Goal: Find specific page/section: Find specific page/section

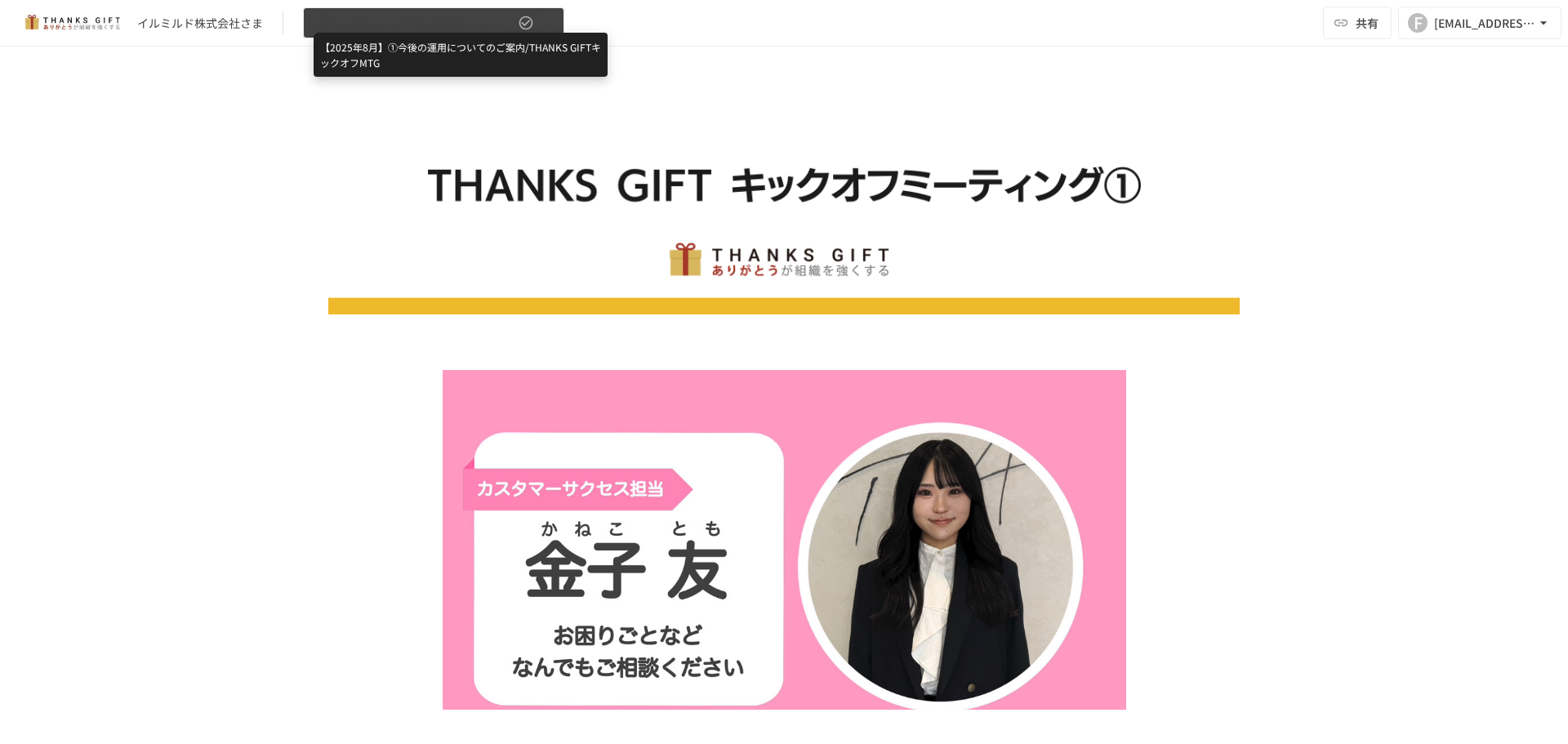
click at [465, 13] on span "【2025年8月】①今後の運用についてのご案内/THANKS GIFTキックオフMTG" at bounding box center [414, 23] width 201 height 21
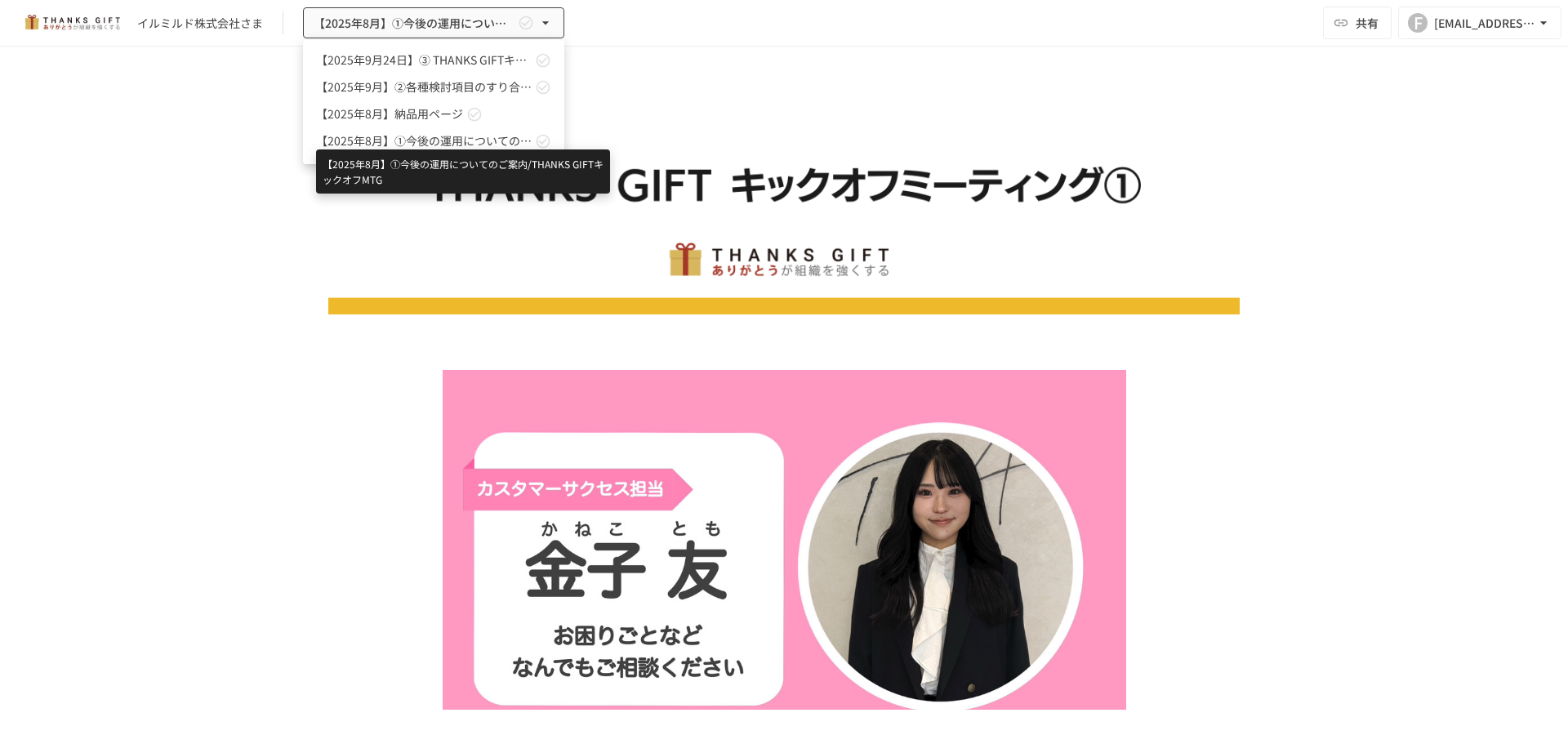
click at [422, 138] on span "【2025年8月】①今後の運用についてのご案内/THANKS GIFTキックオフMTG" at bounding box center [424, 141] width 215 height 17
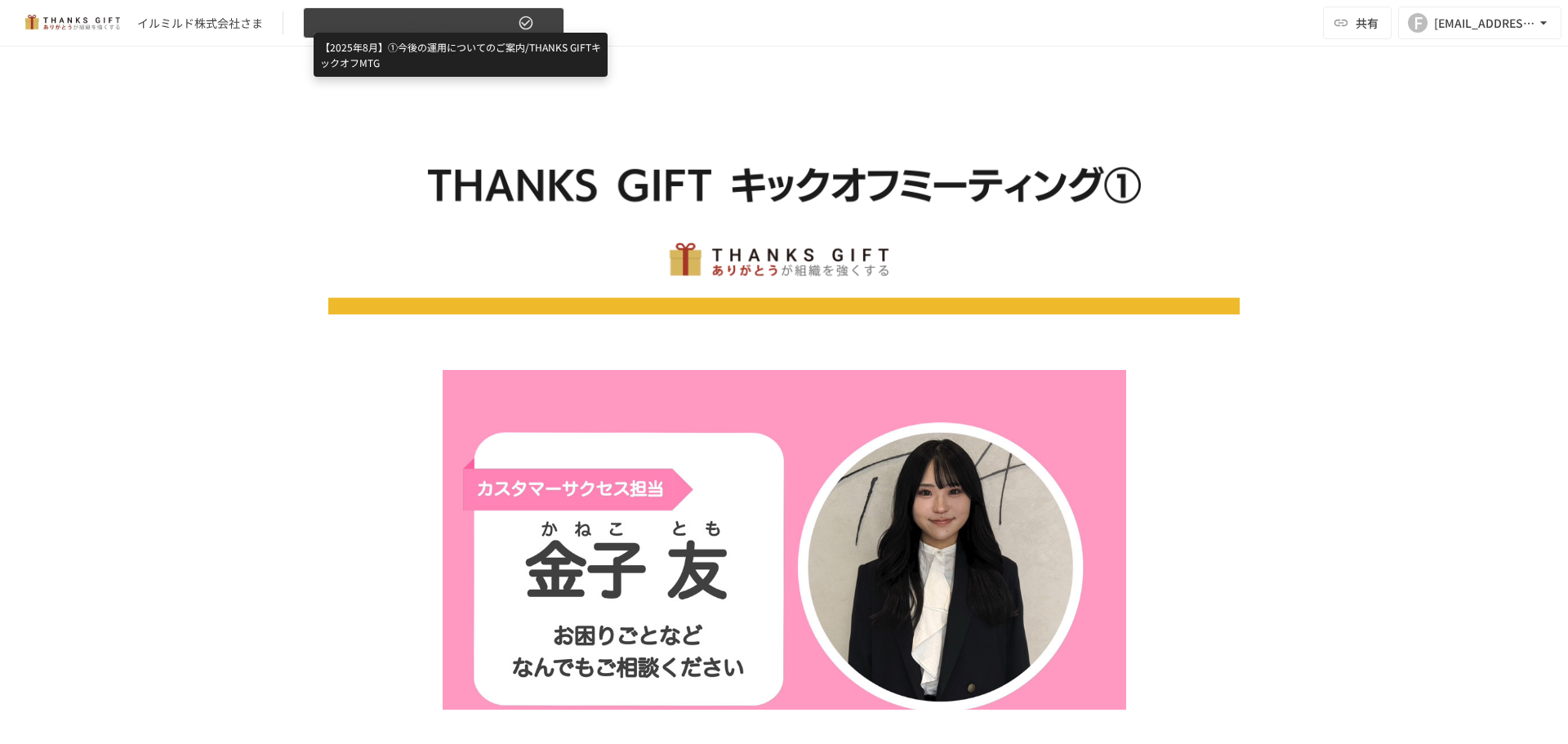
click at [417, 22] on span "【2025年8月】①今後の運用についてのご案内/THANKS GIFTキックオフMTG" at bounding box center [414, 23] width 201 height 21
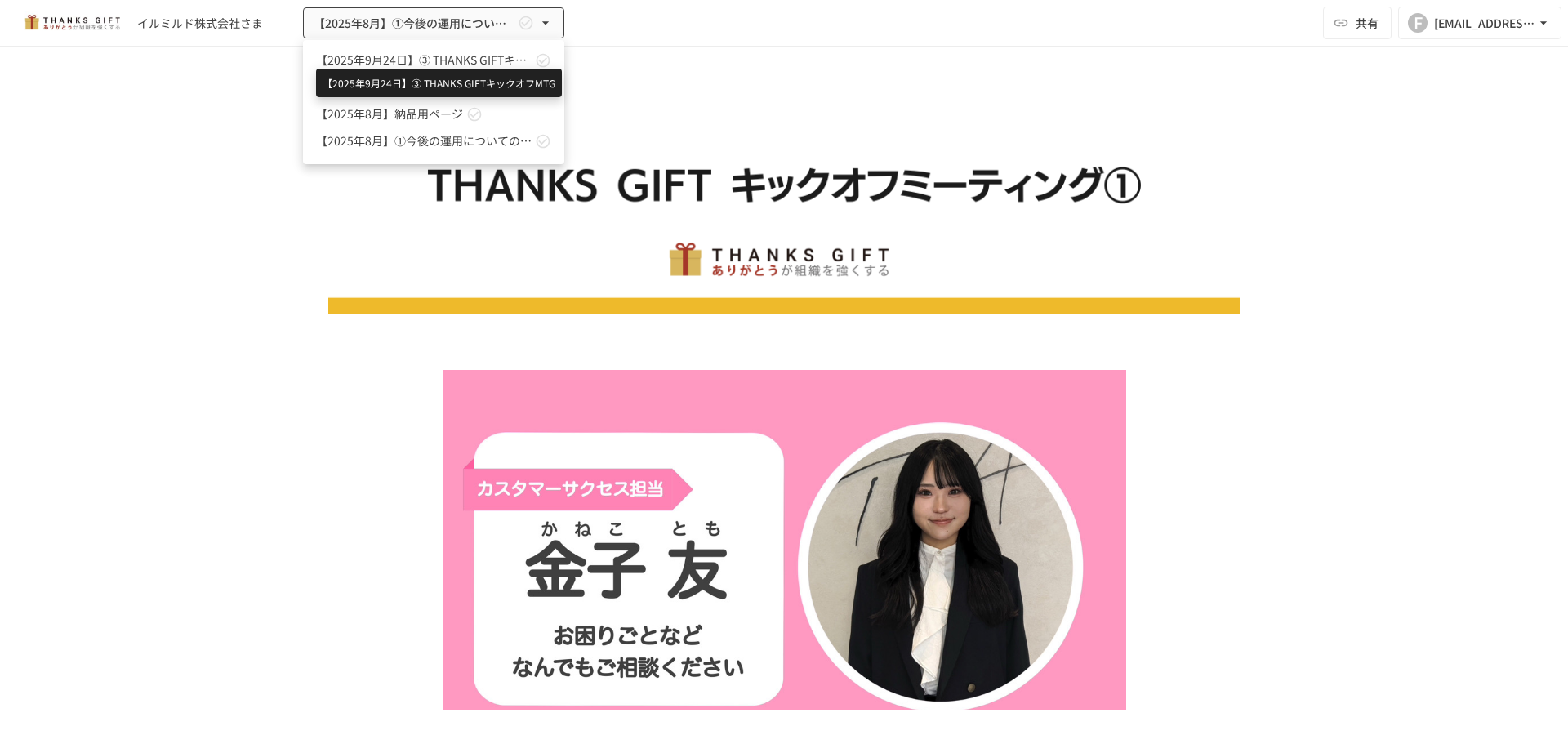
click at [436, 65] on span "【2025年9月24日】➂ THANKS GIFTキックオフMTG" at bounding box center [424, 60] width 215 height 17
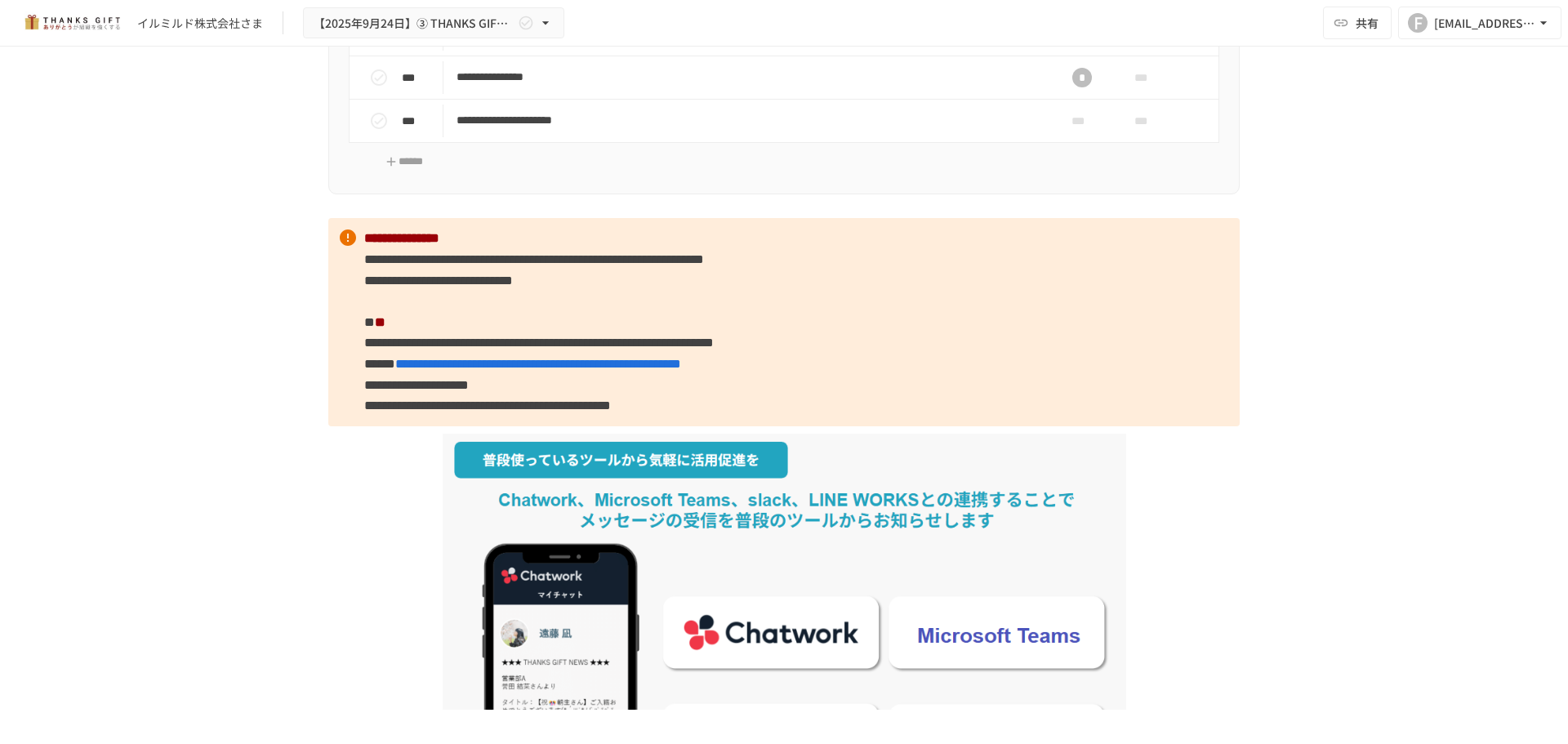
scroll to position [980, 0]
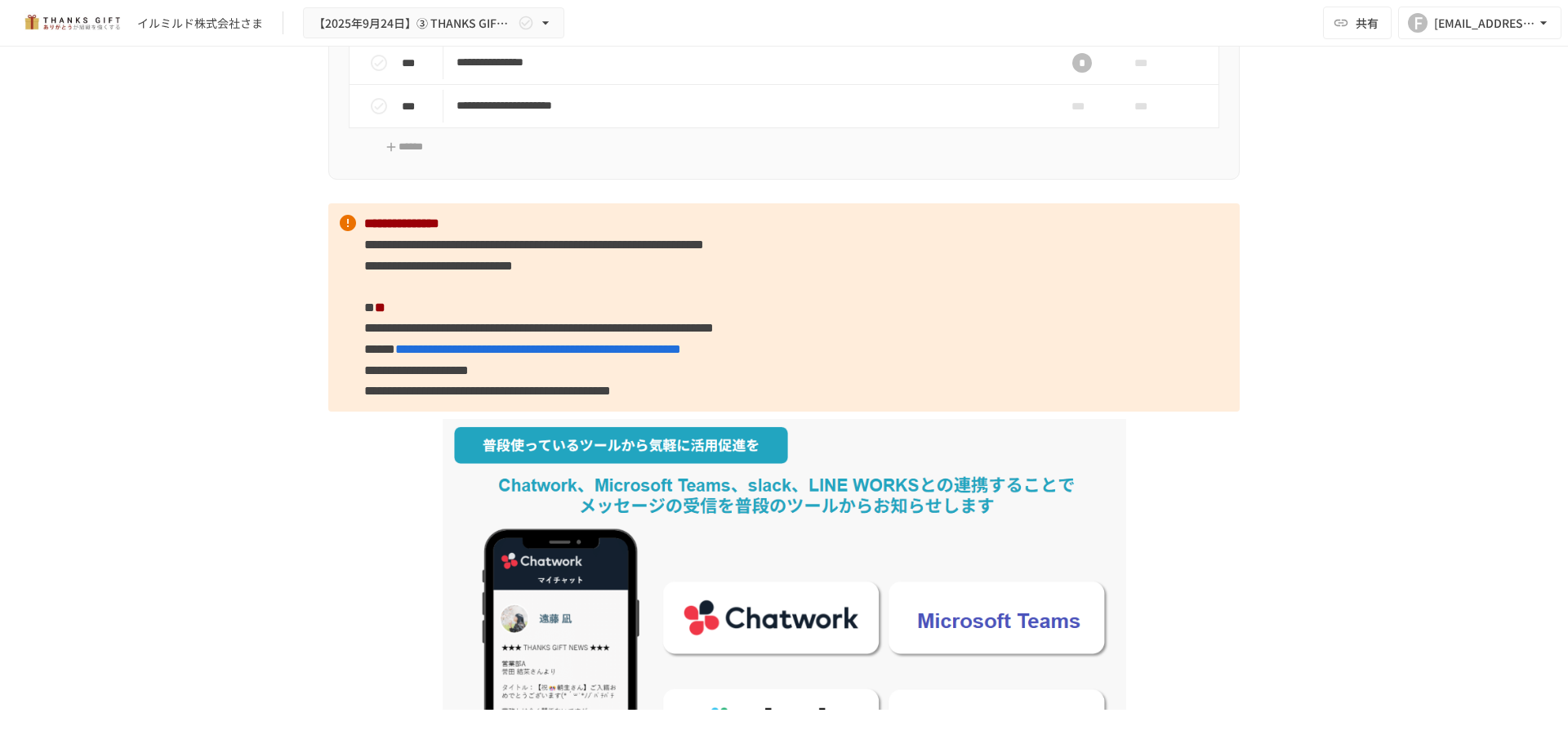
click at [388, 40] on div "イルミルド株式会社さま 【[DATE]】➂ THANKS GIFTキックオフMTG 共有 F [EMAIL_ADDRESS][DOMAIN_NAME]" at bounding box center [784, 23] width 1568 height 46
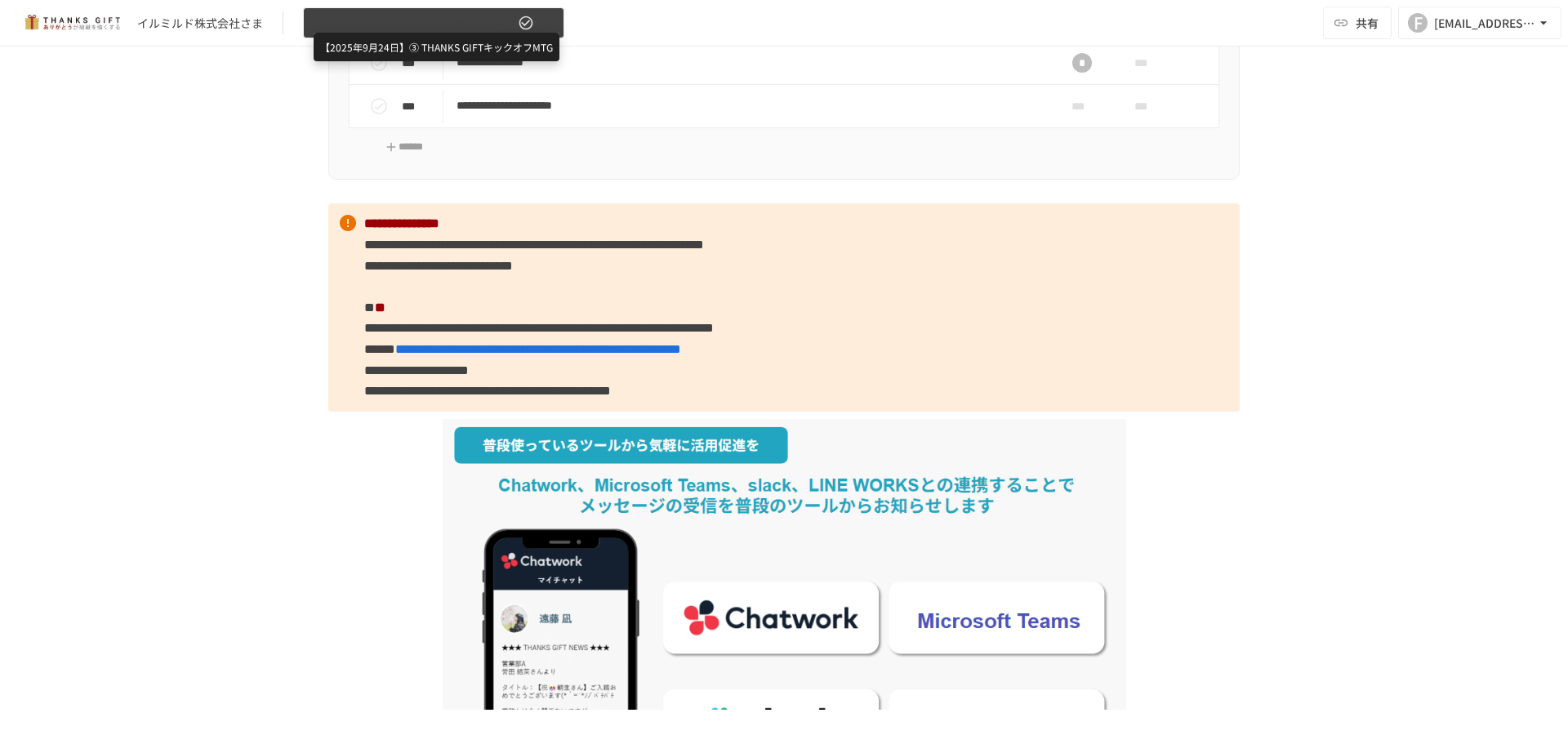
click at [394, 28] on span "【2025年9月24日】➂ THANKS GIFTキックオフMTG" at bounding box center [414, 23] width 201 height 21
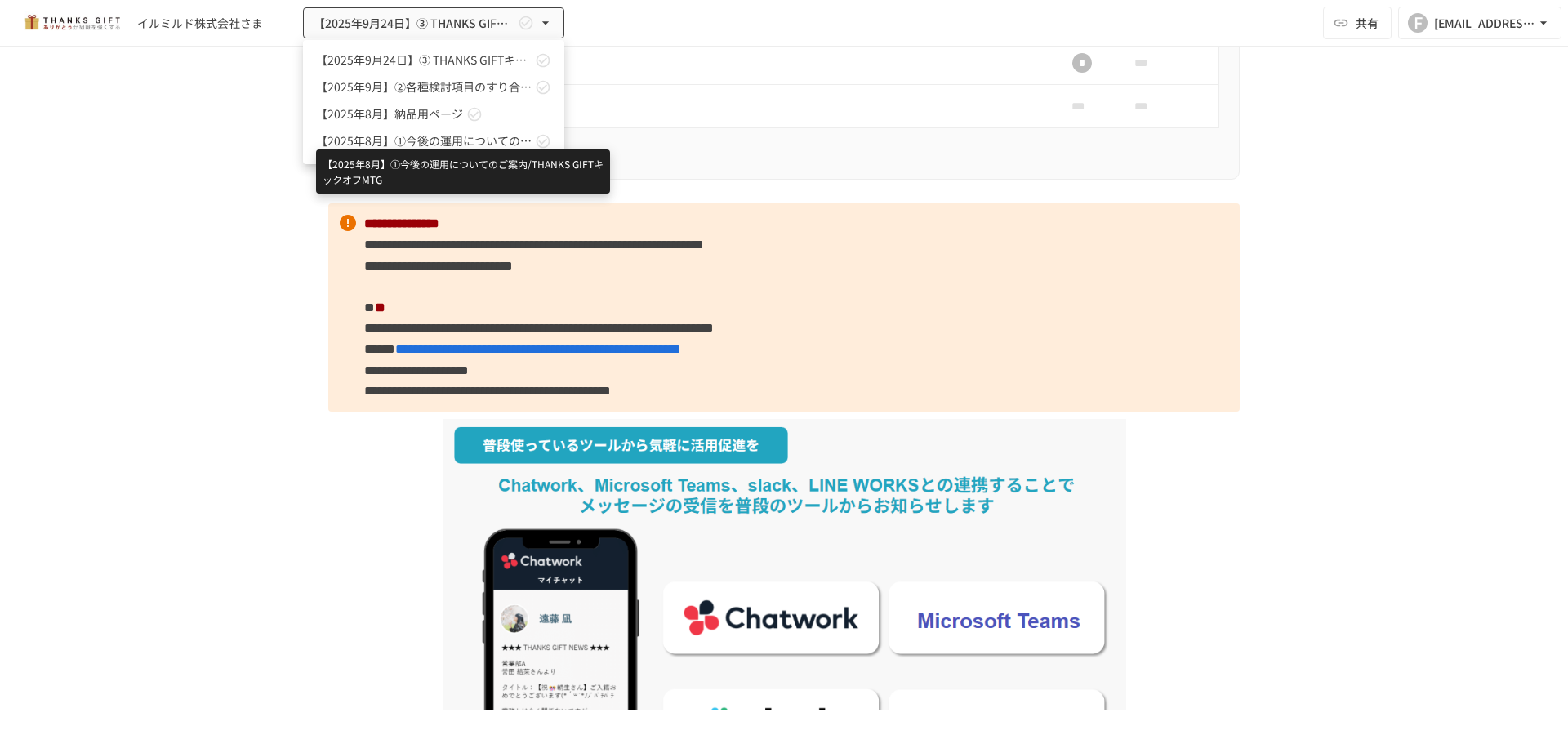
click at [432, 147] on span "【2025年8月】①今後の運用についてのご案内/THANKS GIFTキックオフMTG" at bounding box center [424, 141] width 215 height 17
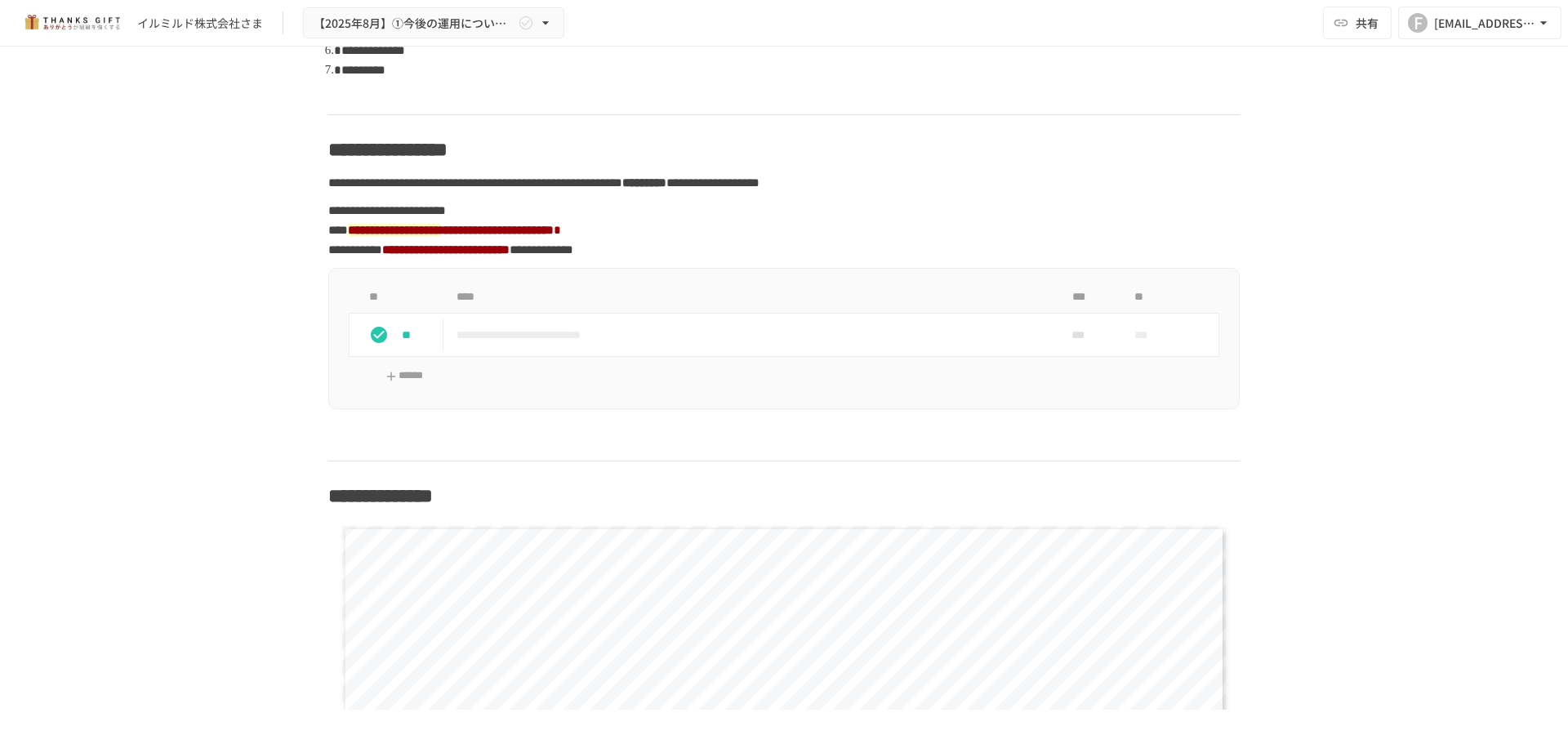
scroll to position [1650, 0]
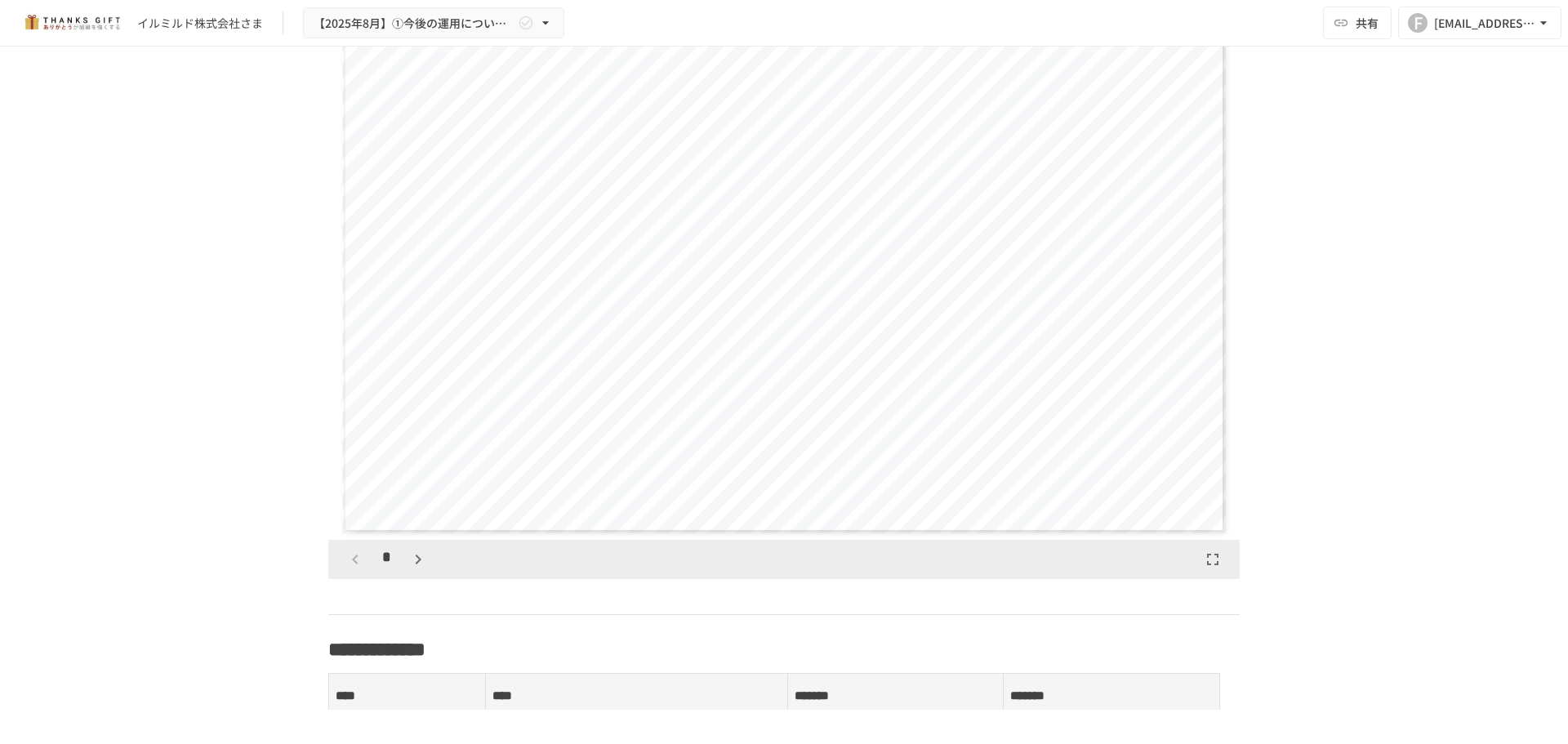
click at [415, 569] on icon "button" at bounding box center [418, 559] width 20 height 20
click at [412, 569] on icon "button" at bounding box center [418, 559] width 20 height 20
click at [409, 569] on icon "button" at bounding box center [418, 559] width 20 height 20
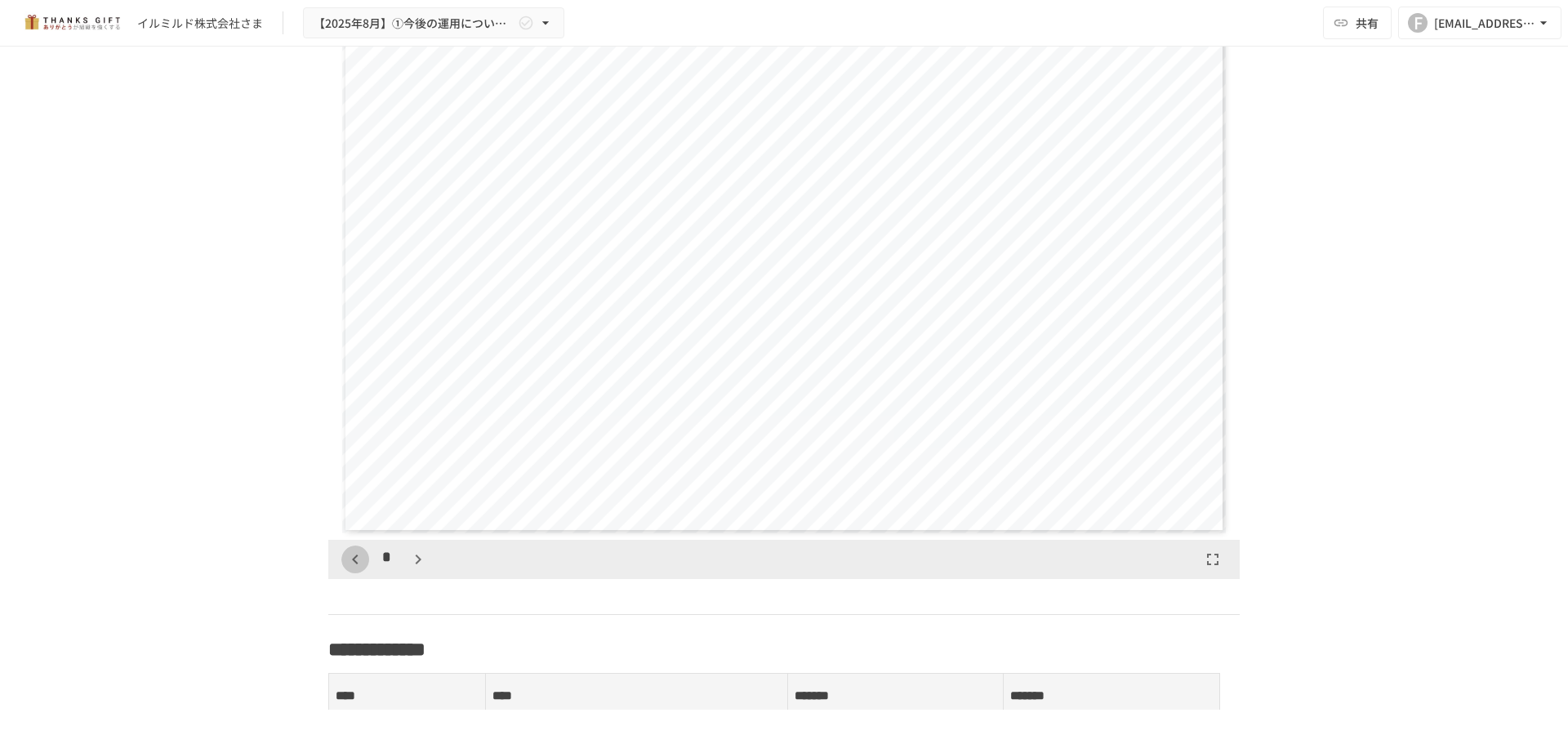
click at [352, 564] on icon "button" at bounding box center [355, 559] width 6 height 9
click at [418, 569] on icon "button" at bounding box center [418, 559] width 20 height 20
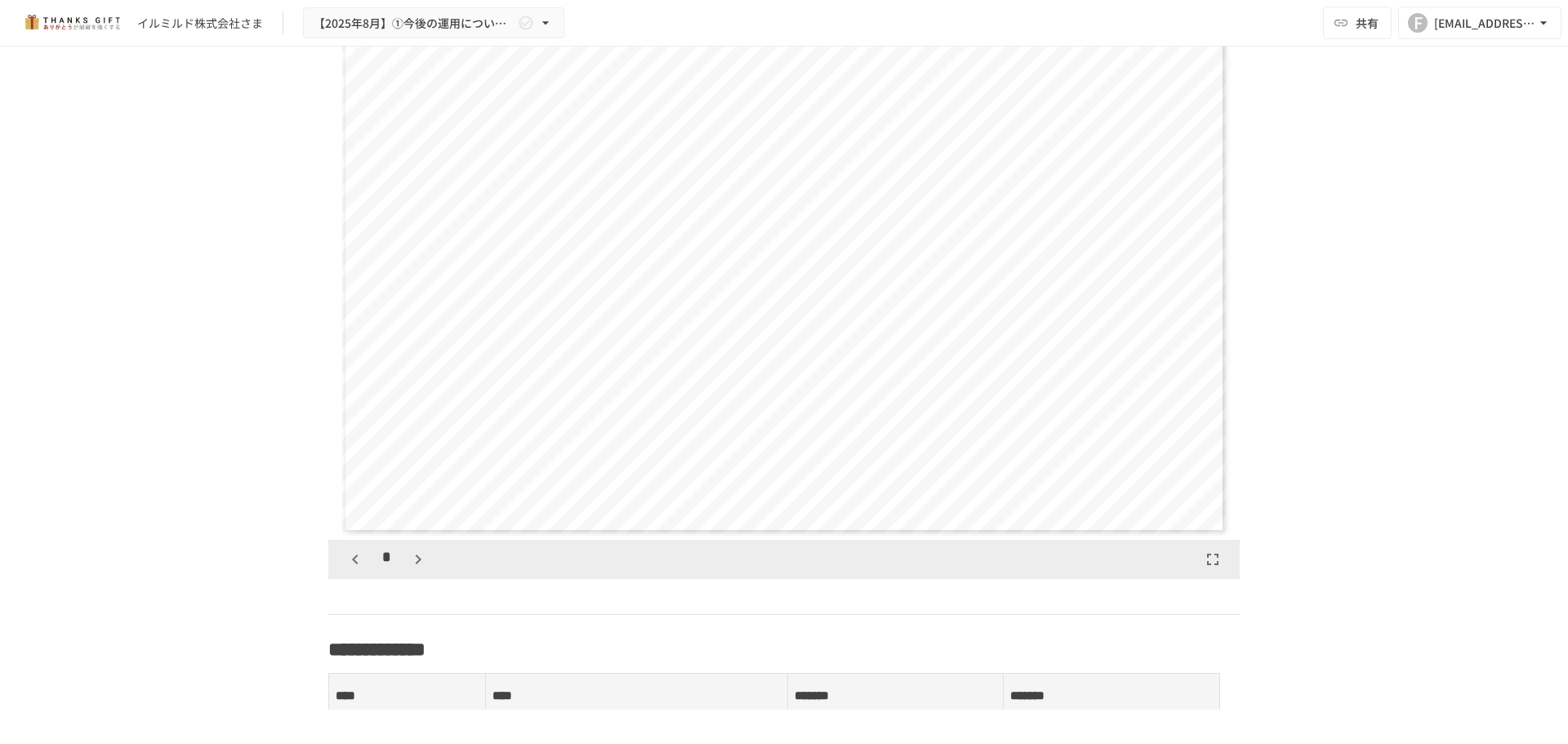
click at [418, 569] on icon "button" at bounding box center [418, 559] width 20 height 20
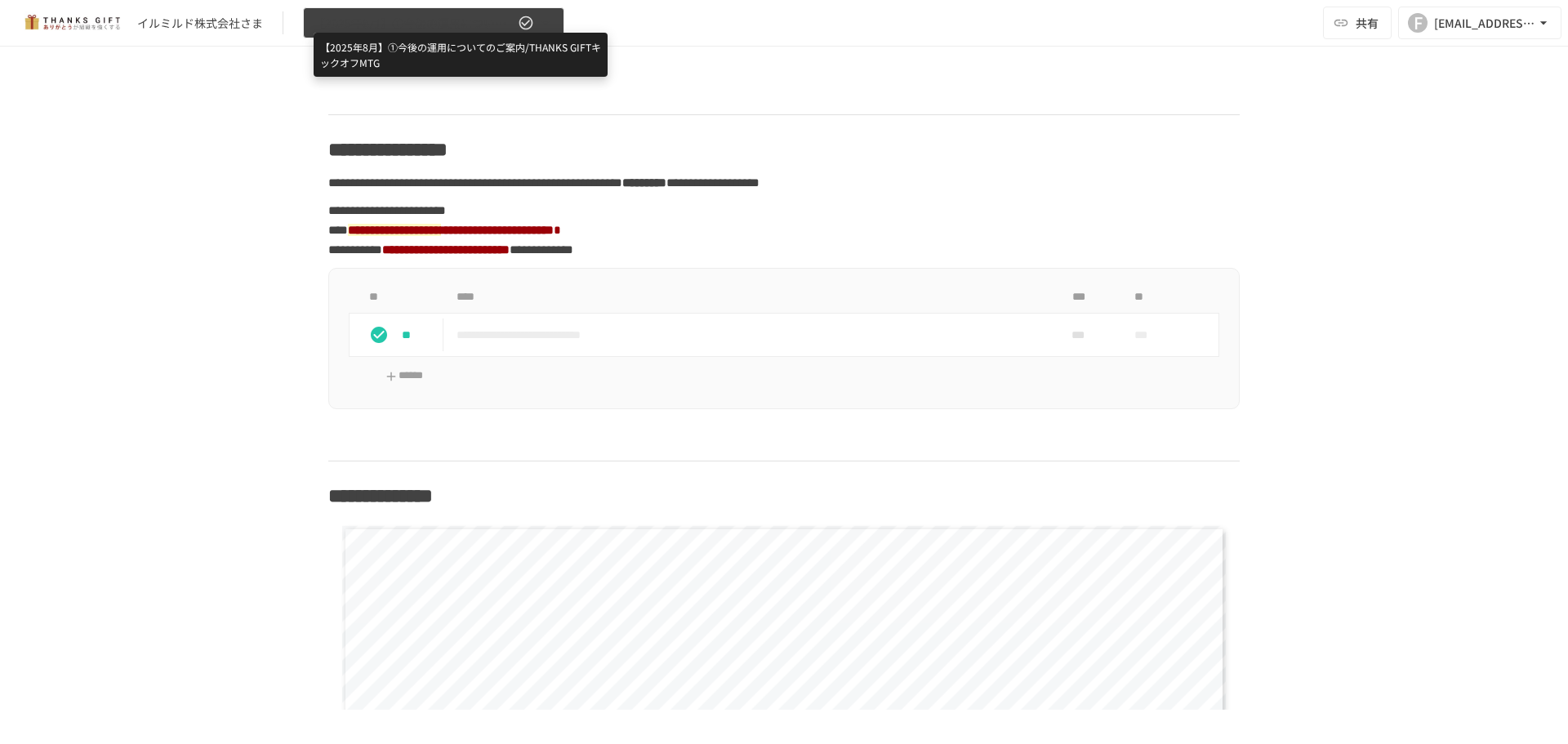
click at [421, 20] on span "【2025年8月】①今後の運用についてのご案内/THANKS GIFTキックオフMTG" at bounding box center [414, 23] width 201 height 21
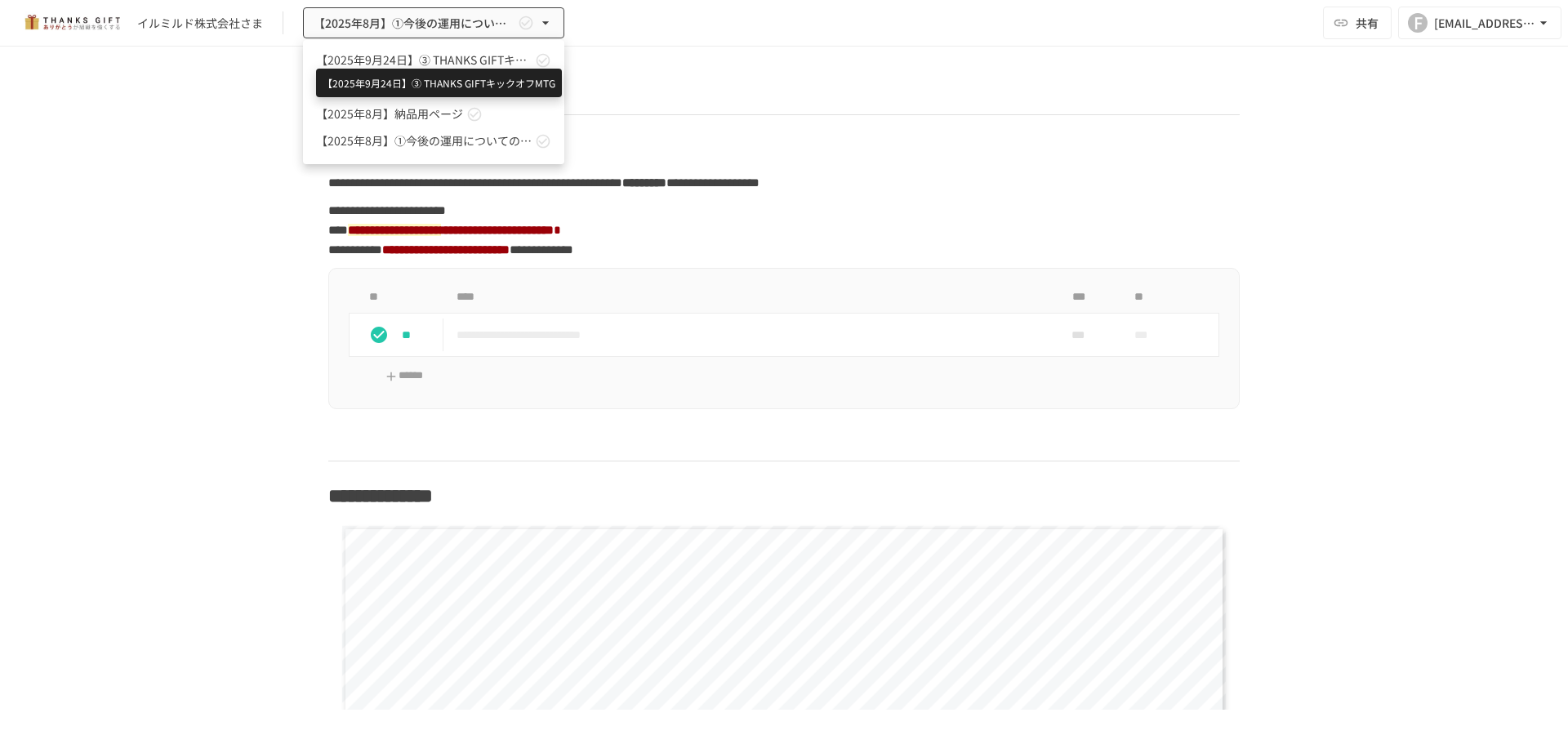
click at [438, 57] on span "【2025年9月24日】➂ THANKS GIFTキックオフMTG" at bounding box center [424, 60] width 215 height 17
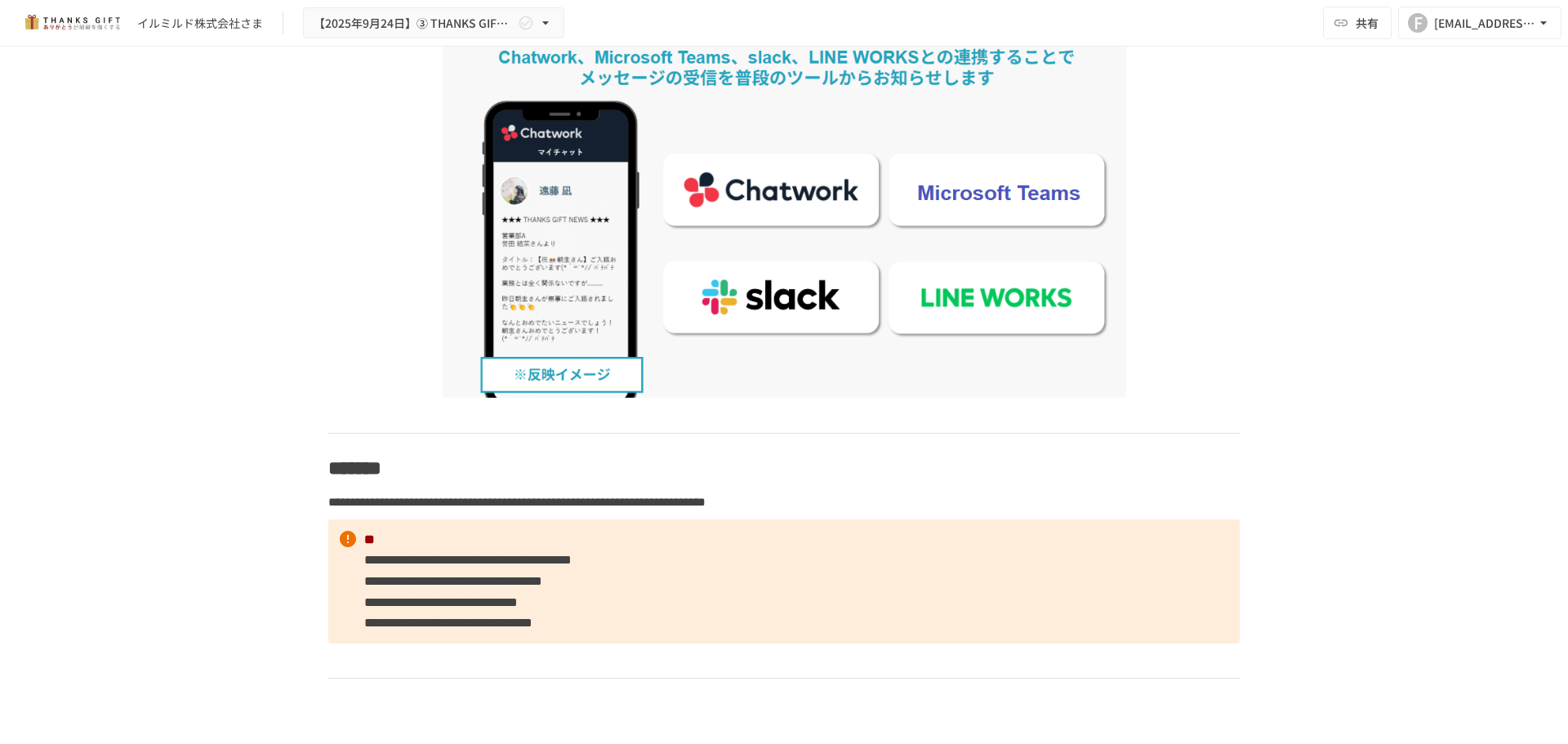
scroll to position [1225, 0]
